Goal: Task Accomplishment & Management: Use online tool/utility

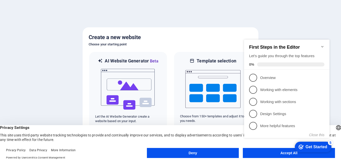
click at [272, 152] on div "checkmark Get Started 5 First Steps in the Editor Let's guide you through the t…" at bounding box center [287, 93] width 91 height 122
click at [274, 151] on div "checkmark Get Started 5 First Steps in the Editor Let's guide you through the t…" at bounding box center [287, 93] width 91 height 122
click at [318, 145] on div "Get Started" at bounding box center [317, 147] width 22 height 5
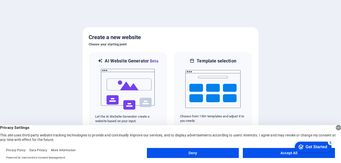
click at [280, 155] on button "Accept All" at bounding box center [289, 153] width 92 height 10
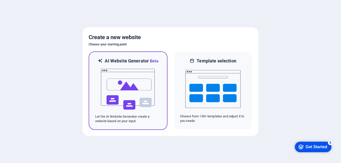
click at [157, 120] on p "Let the AI Website Generator create a website based on your input." at bounding box center [128, 118] width 66 height 9
